Goal: Find specific page/section

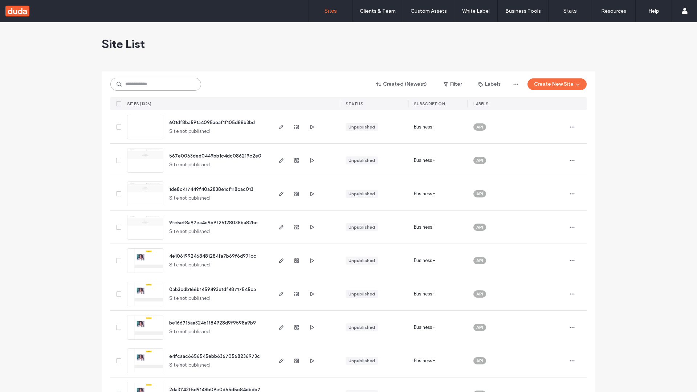
click at [156, 84] on input at bounding box center [155, 84] width 91 height 13
type input "**********"
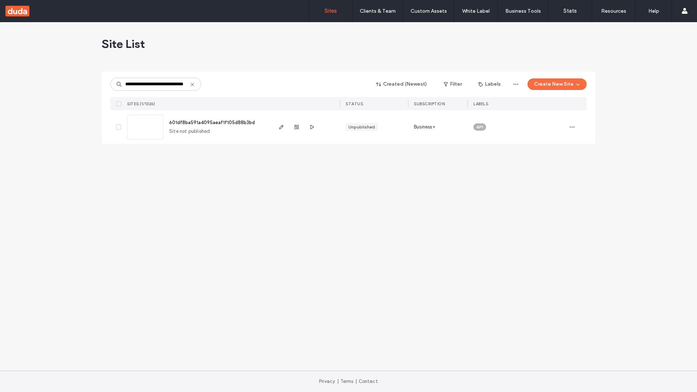
click at [212, 122] on span "601df8ba591a4095aeaf1f105d88b3bd" at bounding box center [212, 122] width 86 height 5
